Goal: Information Seeking & Learning: Learn about a topic

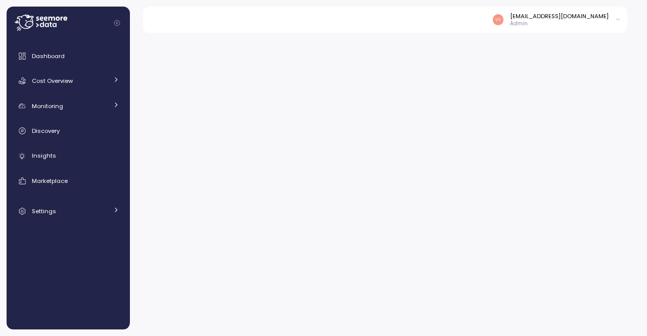
click at [393, 143] on div at bounding box center [388, 181] width 517 height 310
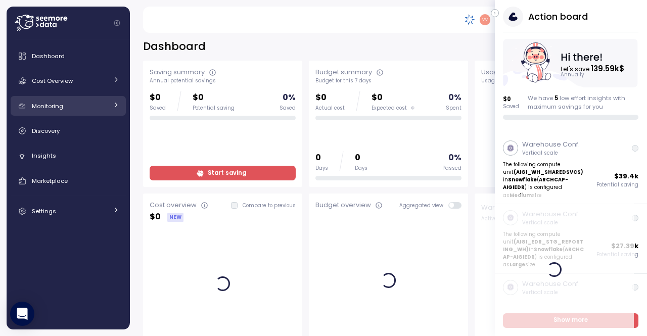
click at [115, 105] on icon at bounding box center [116, 105] width 7 height 7
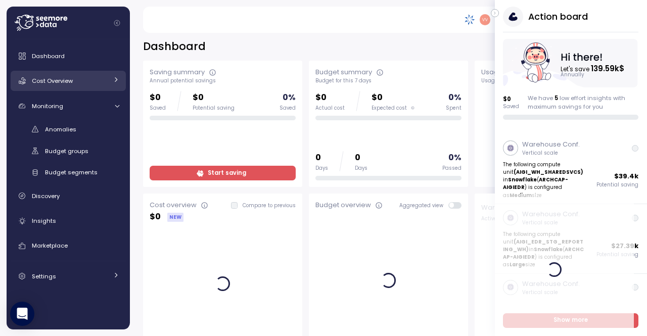
click at [113, 83] on div at bounding box center [116, 81] width 7 height 10
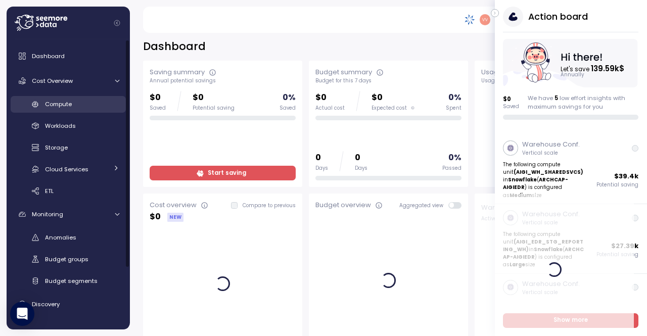
click at [91, 103] on div "Compute" at bounding box center [82, 104] width 74 height 10
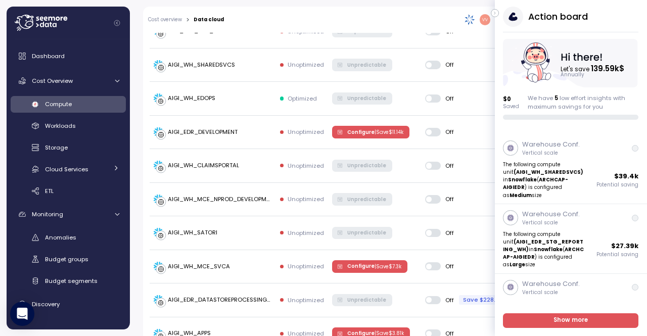
scroll to position [690, 0]
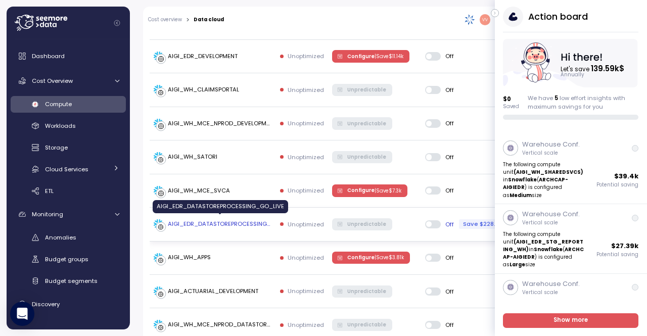
click at [249, 220] on div "AIGI_EDR_DATASTOREPROCESSING_GO_LIVE" at bounding box center [220, 224] width 104 height 9
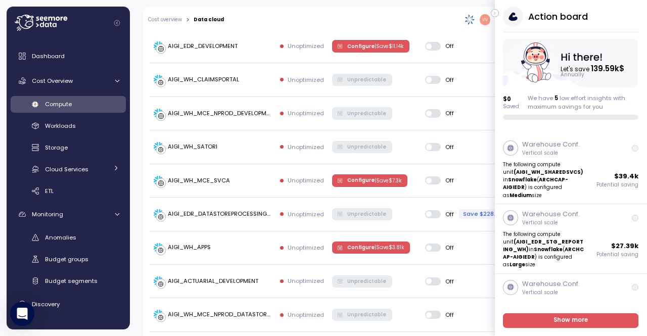
scroll to position [701, 0]
click at [317, 210] on p "Unoptimized" at bounding box center [305, 214] width 36 height 8
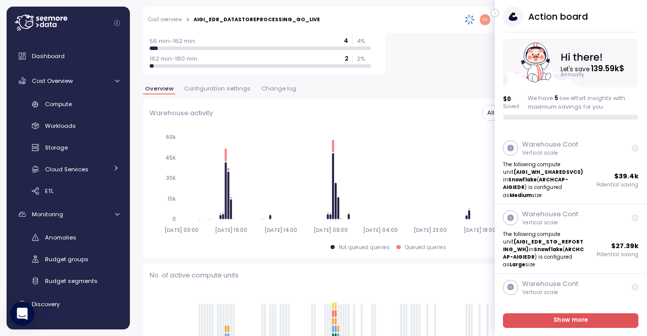
click at [269, 86] on span "Change log" at bounding box center [278, 89] width 35 height 6
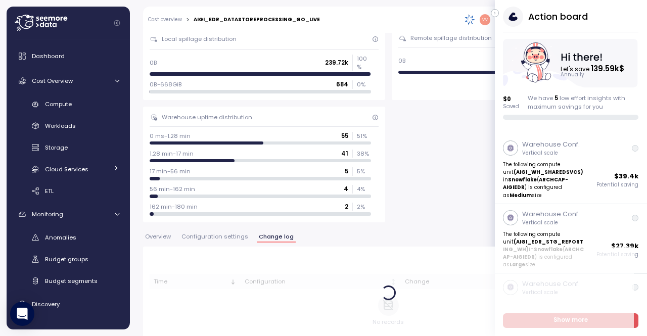
scroll to position [401, 0]
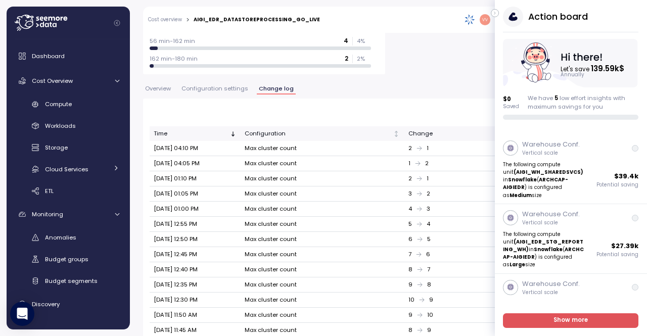
click at [494, 13] on icon "button" at bounding box center [495, 13] width 5 height 12
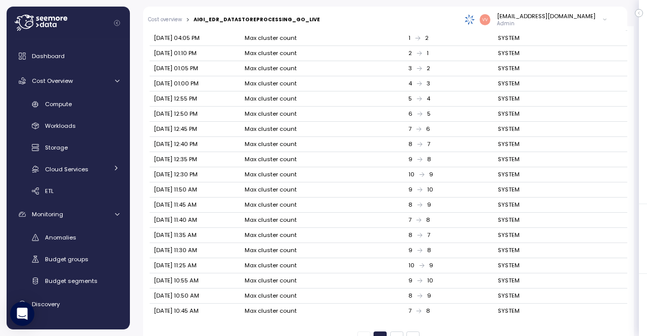
scroll to position [526, 0]
click at [393, 331] on button "2" at bounding box center [396, 337] width 13 height 13
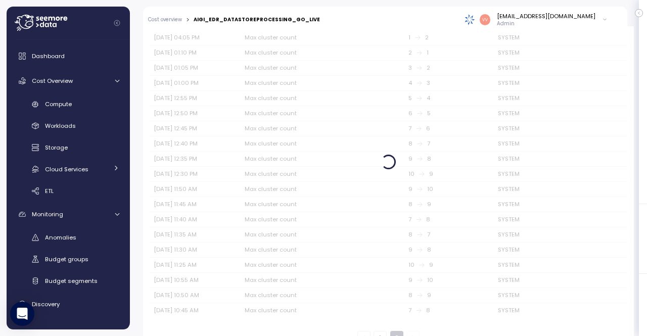
scroll to position [355, 0]
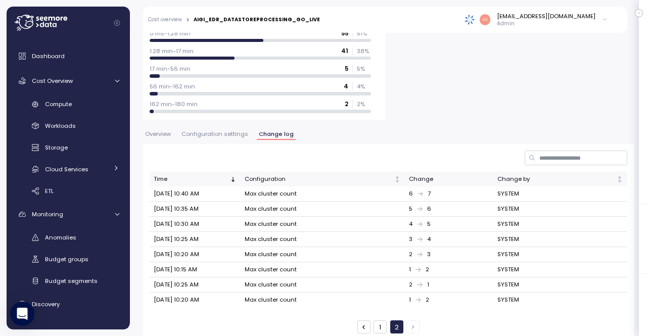
click at [373, 320] on button "1" at bounding box center [379, 326] width 13 height 13
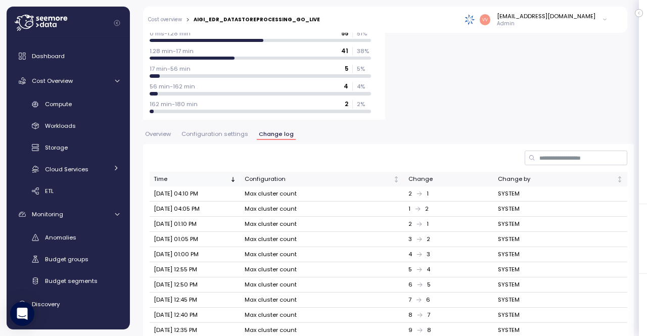
click at [234, 176] on icon "Sorted descending" at bounding box center [232, 179] width 7 height 7
click at [234, 176] on icon "Sorted ascending" at bounding box center [232, 179] width 7 height 7
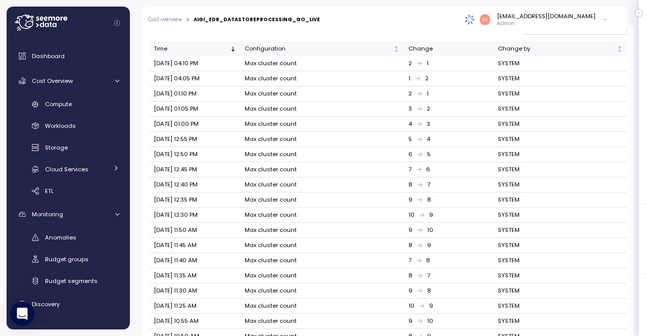
scroll to position [486, 0]
